Goal: Register for event/course

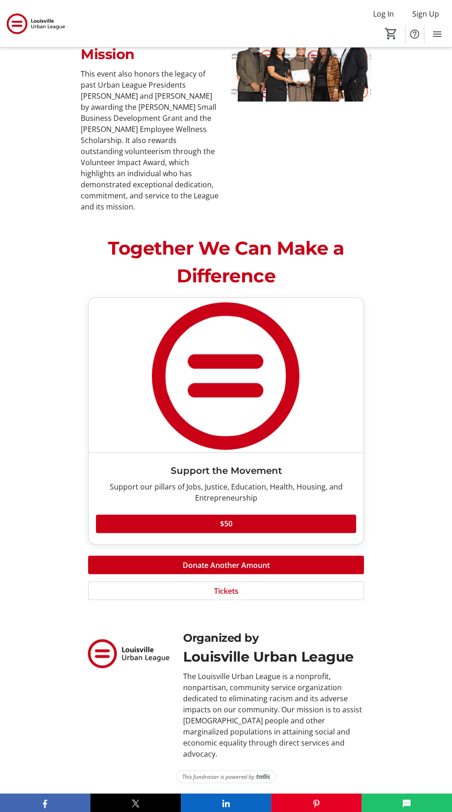
scroll to position [635, 0]
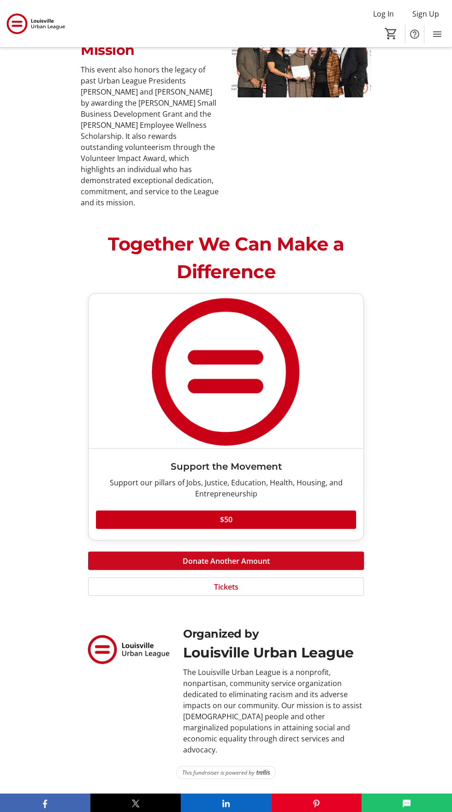
click at [318, 571] on span at bounding box center [225, 560] width 275 height 22
click at [310, 597] on span at bounding box center [226, 586] width 274 height 22
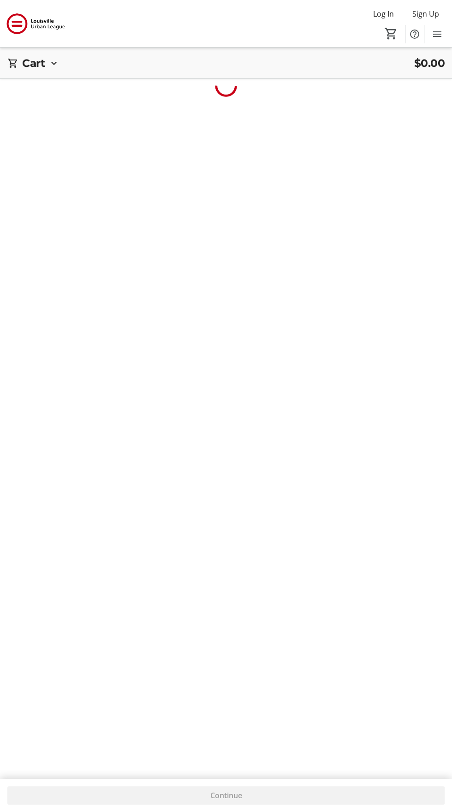
click at [278, 694] on html "Log In Sign Up Home Donations Tickets 0 Home Donations Tickets Cart $0.00 Cart …" at bounding box center [226, 422] width 452 height 845
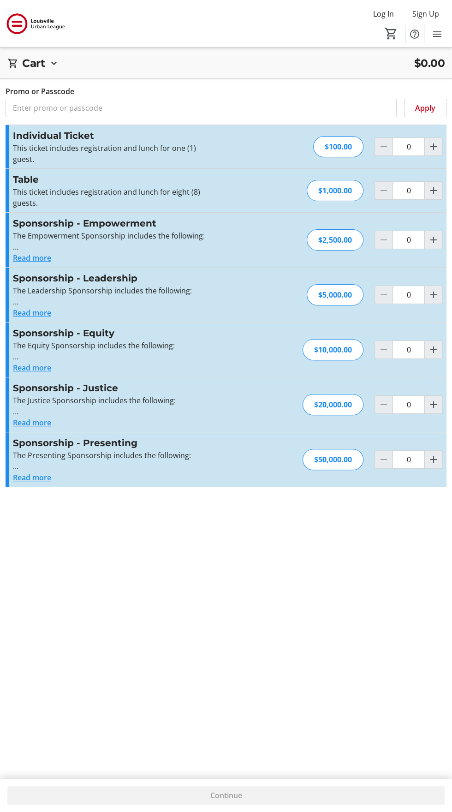
click at [46, 263] on button "Read more" at bounding box center [32, 257] width 38 height 11
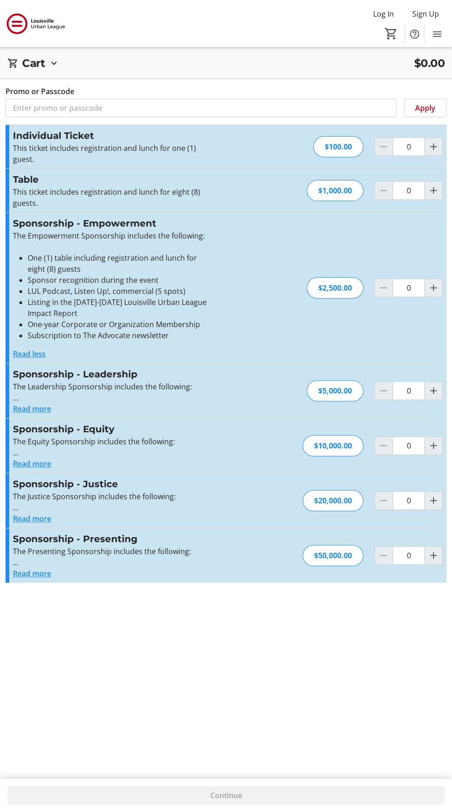
click at [41, 359] on button "Read less" at bounding box center [29, 353] width 33 height 11
